Goal: Task Accomplishment & Management: Manage account settings

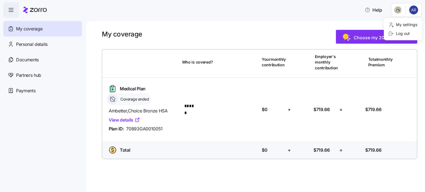
click at [409, 11] on html "Help My coverage Personal details Documents Partners hub Payments My coverage C…" at bounding box center [212, 94] width 425 height 189
click at [400, 35] on div "Log out" at bounding box center [399, 34] width 22 height 6
